Goal: Task Accomplishment & Management: Manage account settings

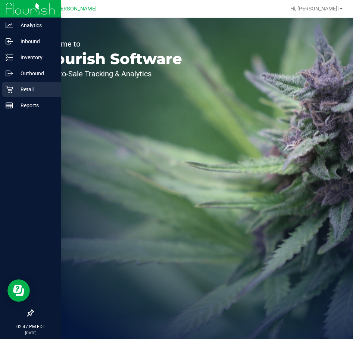
click at [8, 91] on icon at bounding box center [9, 89] width 7 height 7
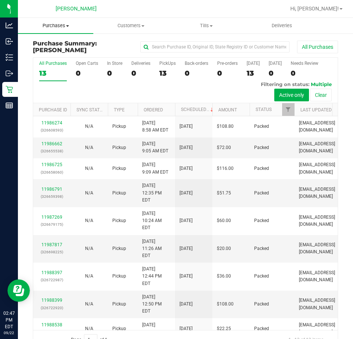
click at [71, 29] on uib-tab-heading "Purchases Summary of purchases Fulfillment All purchases" at bounding box center [55, 26] width 75 height 16
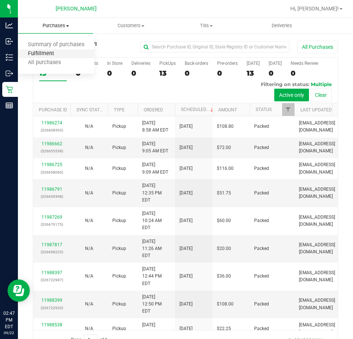
click at [55, 53] on span "Fulfillment" at bounding box center [41, 54] width 46 height 6
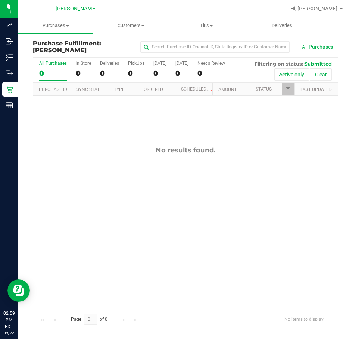
click at [257, 324] on div "Page 0 of 0 No items to display" at bounding box center [185, 319] width 304 height 19
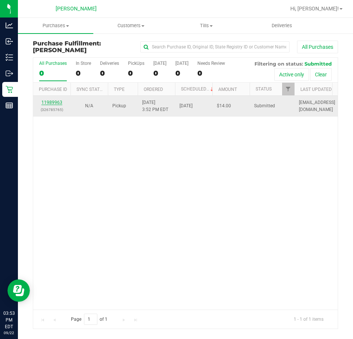
click at [51, 104] on link "11989963" at bounding box center [51, 102] width 21 height 5
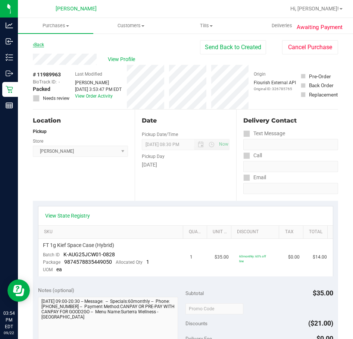
click at [34, 45] on icon at bounding box center [33, 45] width 1 height 4
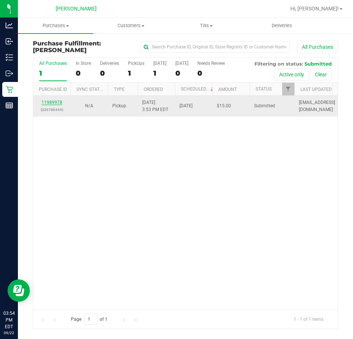
click at [54, 104] on link "11989978" at bounding box center [51, 102] width 21 height 5
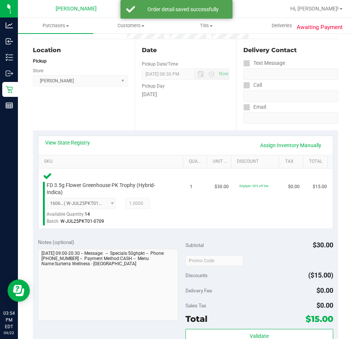
scroll to position [166, 0]
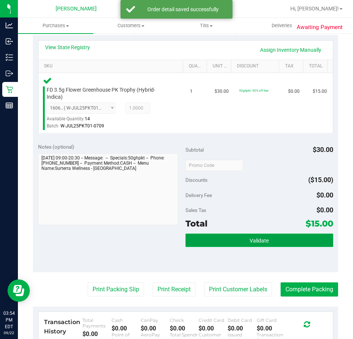
click at [291, 237] on button "Validate" at bounding box center [259, 240] width 148 height 13
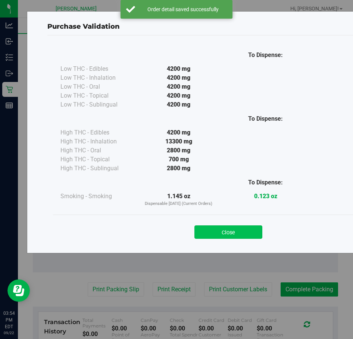
click at [245, 235] on button "Close" at bounding box center [228, 232] width 68 height 13
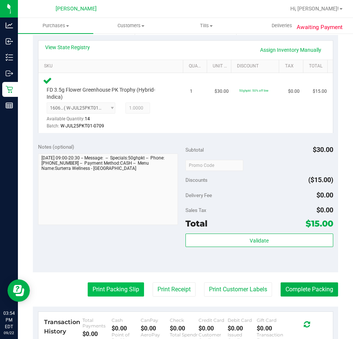
click at [117, 293] on button "Print Packing Slip" at bounding box center [116, 290] width 56 height 14
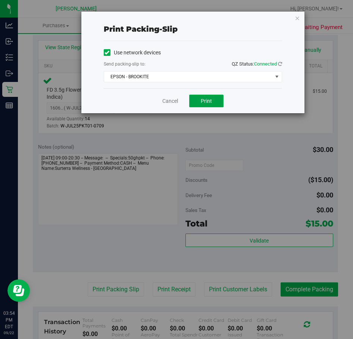
click at [206, 100] on span "Print" at bounding box center [206, 101] width 11 height 6
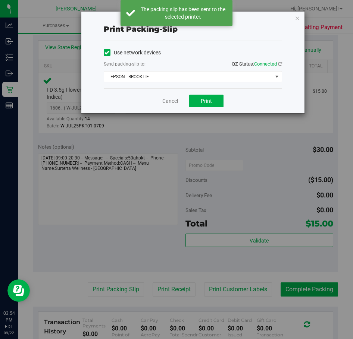
click at [161, 111] on div "Cancel Print" at bounding box center [193, 100] width 178 height 25
click at [303, 283] on div "Print packing-slip Use network devices Send packing-slip to: QZ Status: Connect…" at bounding box center [179, 169] width 358 height 339
click at [164, 101] on link "Cancel" at bounding box center [170, 101] width 16 height 8
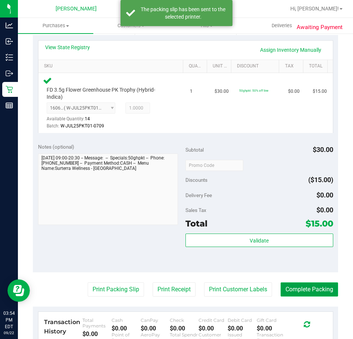
click at [312, 290] on button "Complete Packing" at bounding box center [308, 290] width 57 height 14
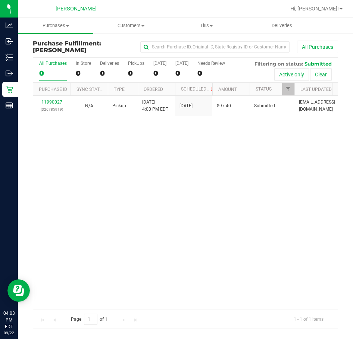
click at [115, 165] on div "11990027 (326785919) N/A Pickup 9/22/2025 4:00 PM EDT 9/22/2025 $97.40 Submitte…" at bounding box center [185, 203] width 304 height 214
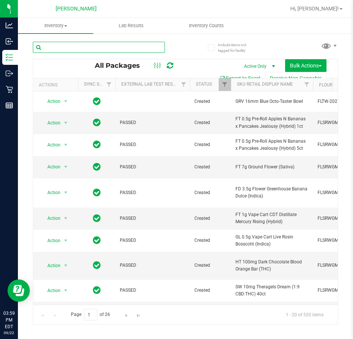
click at [94, 47] on input "text" at bounding box center [99, 47] width 132 height 11
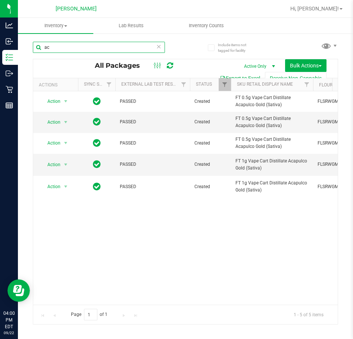
type input "a"
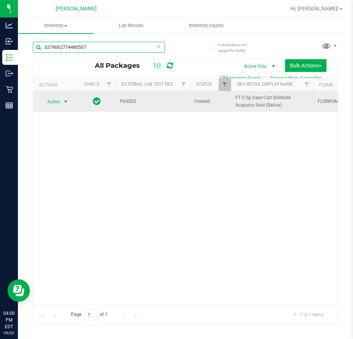
type input "3279062774480507"
click at [62, 98] on span "select" at bounding box center [65, 102] width 9 height 10
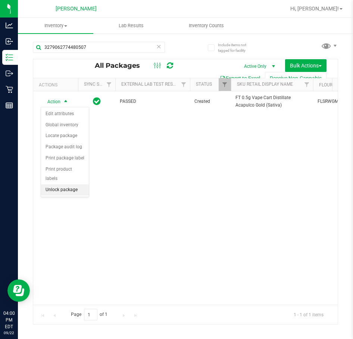
click at [69, 185] on li "Unlock package" at bounding box center [65, 190] width 48 height 11
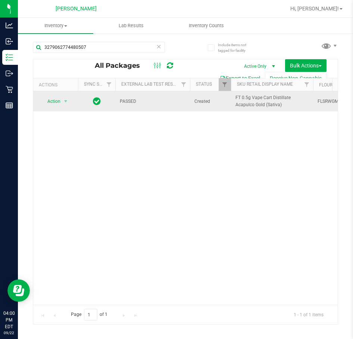
click at [54, 102] on span "Action" at bounding box center [51, 101] width 20 height 10
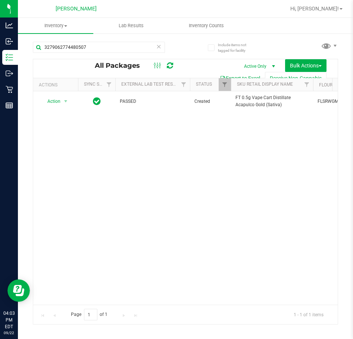
click at [124, 225] on div "Action Action Adjust qty Create package Edit attributes Global inventory Locate…" at bounding box center [185, 198] width 304 height 214
drag, startPoint x: 137, startPoint y: 49, endPoint x: 0, endPoint y: 43, distance: 137.3
click at [0, 43] on html "Analytics Inbound Inventory Outbound Retail Reports 04:05 PM EDT 09/22/2025 09/…" at bounding box center [176, 169] width 353 height 339
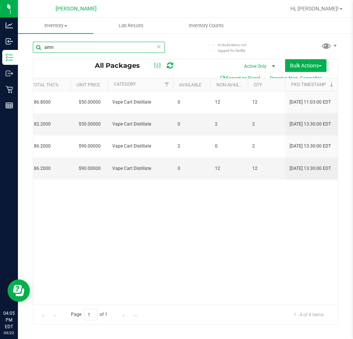
scroll to position [0, 556]
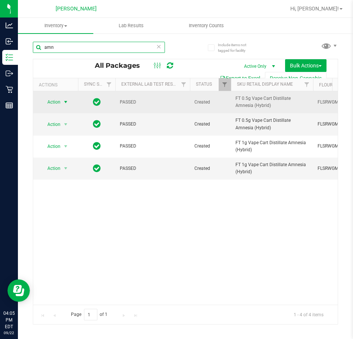
type input "amn"
click at [58, 101] on span "Action" at bounding box center [51, 102] width 20 height 10
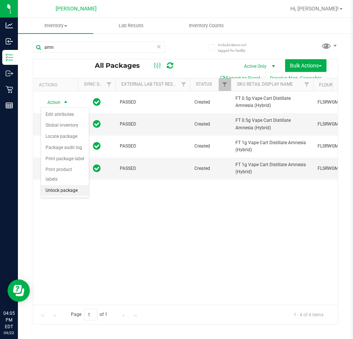
click at [69, 185] on li "Unlock package" at bounding box center [65, 190] width 48 height 11
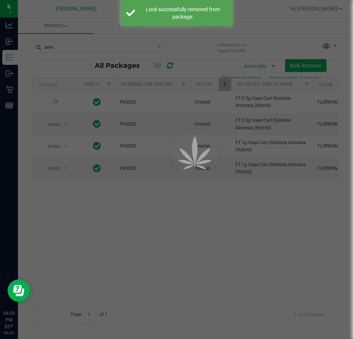
click at [180, 255] on div at bounding box center [176, 169] width 353 height 339
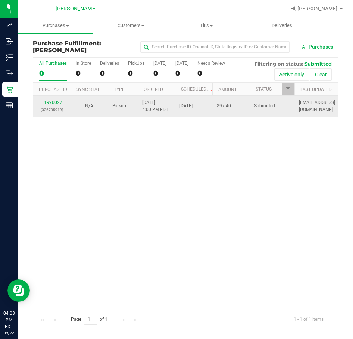
click at [54, 102] on link "11990027" at bounding box center [51, 102] width 21 height 5
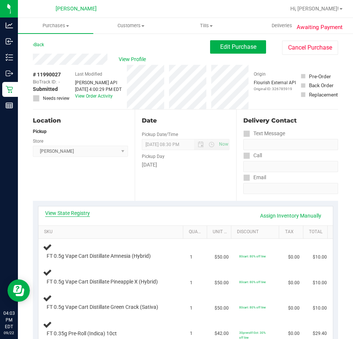
click at [80, 215] on link "View State Registry" at bounding box center [67, 213] width 45 height 7
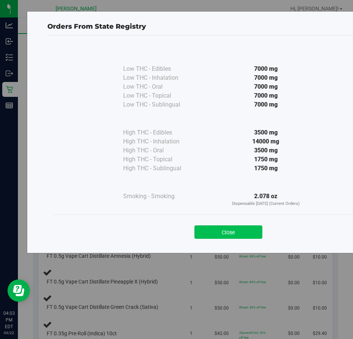
click at [249, 229] on button "Close" at bounding box center [228, 232] width 68 height 13
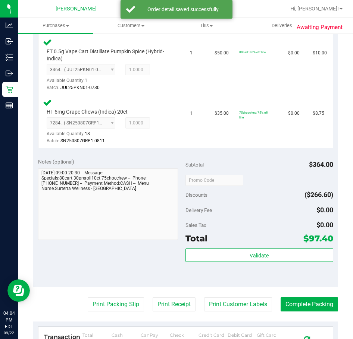
scroll to position [547, 0]
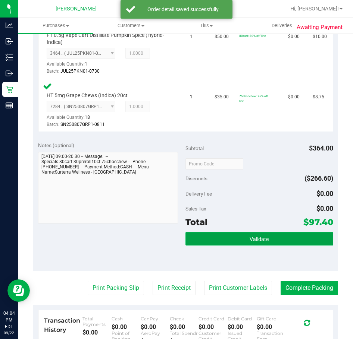
click at [258, 235] on button "Validate" at bounding box center [259, 238] width 148 height 13
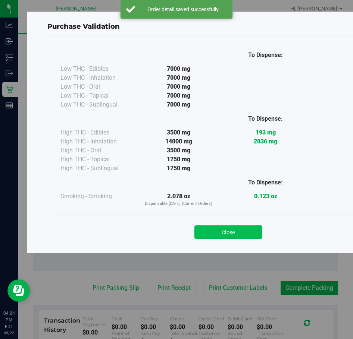
click at [234, 236] on button "Close" at bounding box center [228, 232] width 68 height 13
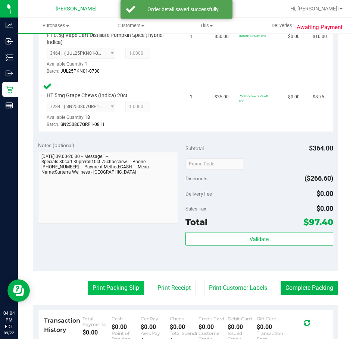
click at [104, 290] on button "Print Packing Slip" at bounding box center [116, 288] width 56 height 14
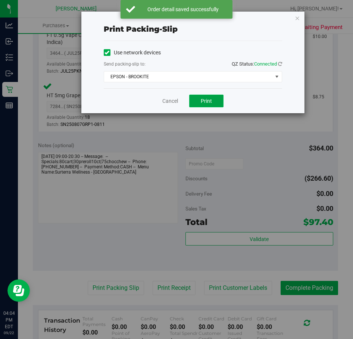
click at [208, 105] on button "Print" at bounding box center [206, 101] width 34 height 13
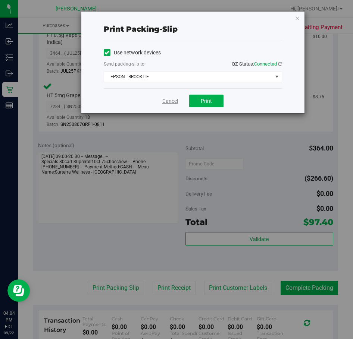
click at [173, 103] on link "Cancel" at bounding box center [170, 101] width 16 height 8
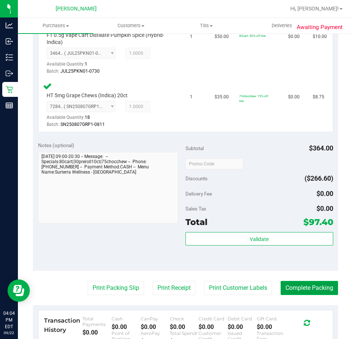
click at [305, 283] on button "Complete Packing" at bounding box center [308, 288] width 57 height 14
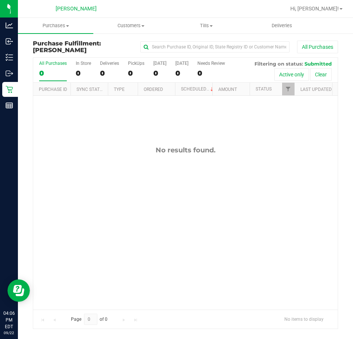
click at [211, 285] on div "No results found." at bounding box center [185, 228] width 304 height 264
click at [199, 248] on div "No results found." at bounding box center [185, 228] width 304 height 264
